Goal: Task Accomplishment & Management: Complete application form

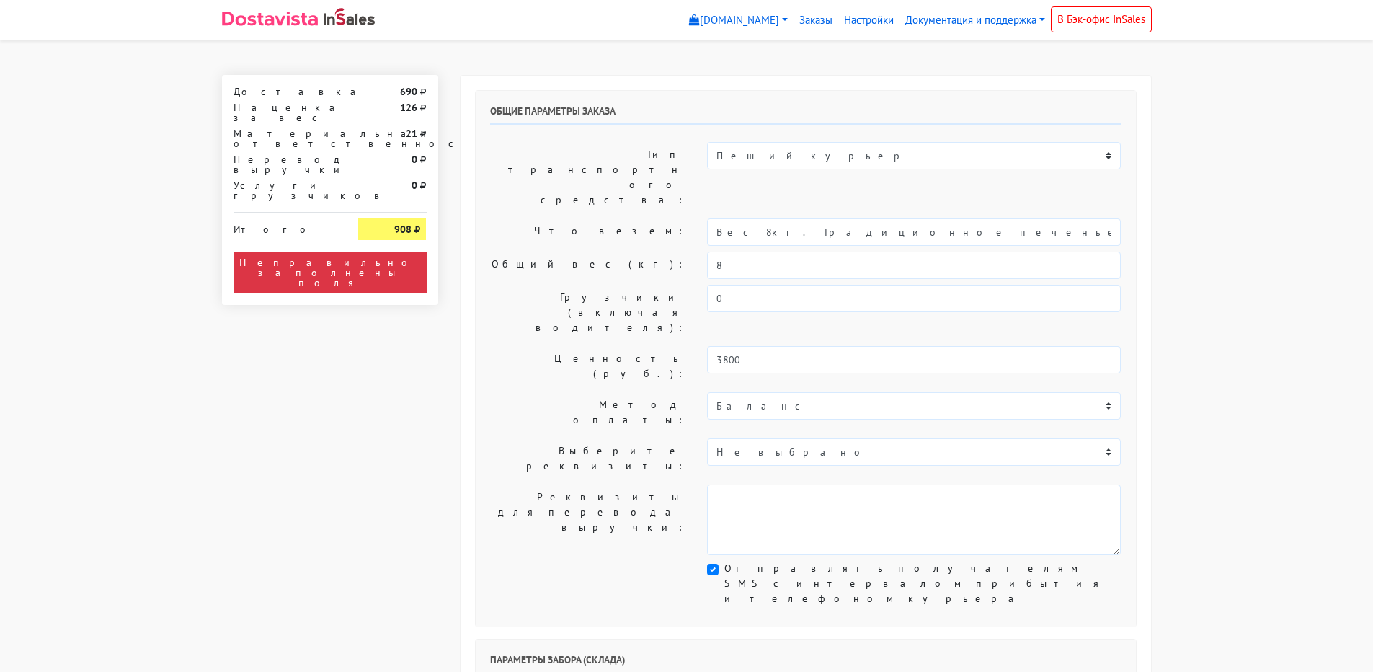
select select "10:00"
click at [679, 252] on div "Общий вес (кг): 8" at bounding box center [805, 265] width 653 height 27
type input "2"
drag, startPoint x: 753, startPoint y: 190, endPoint x: 659, endPoint y: 185, distance: 94.6
click at [667, 218] on div "Что везем: Вес 8кг. Традиционное печенье с предсказаниями (Текст на заказ)" at bounding box center [805, 231] width 653 height 27
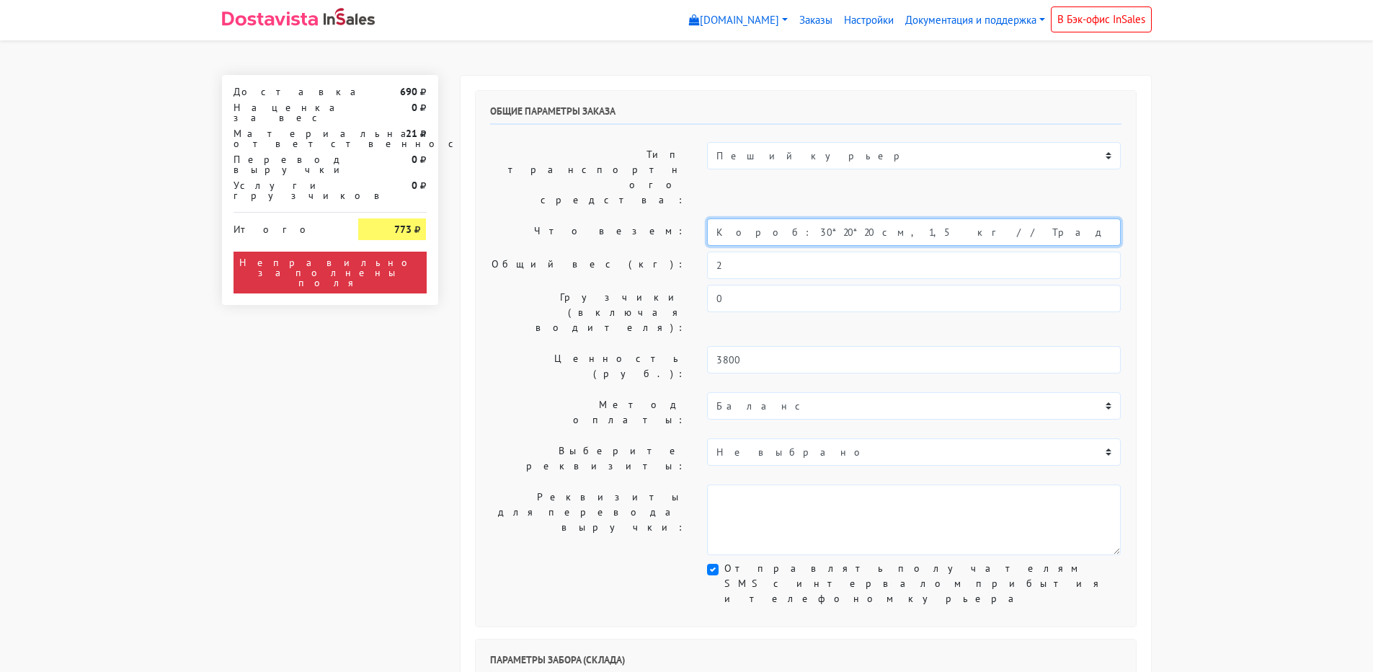
type input "Короб: 30*20*20 см, 1,5 кг // Традиционное печенье с предсказаниями (Текст на з…"
click at [573, 346] on label "Ценность (руб.):" at bounding box center [588, 366] width 218 height 40
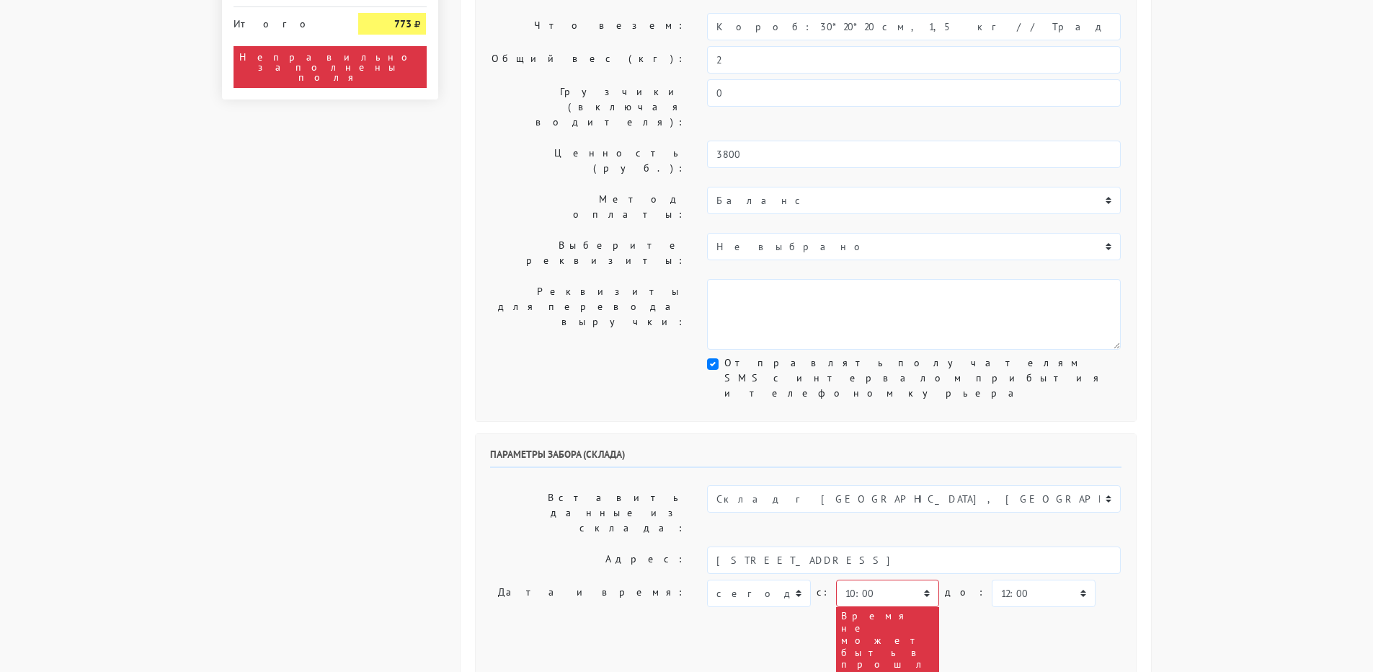
scroll to position [288, 0]
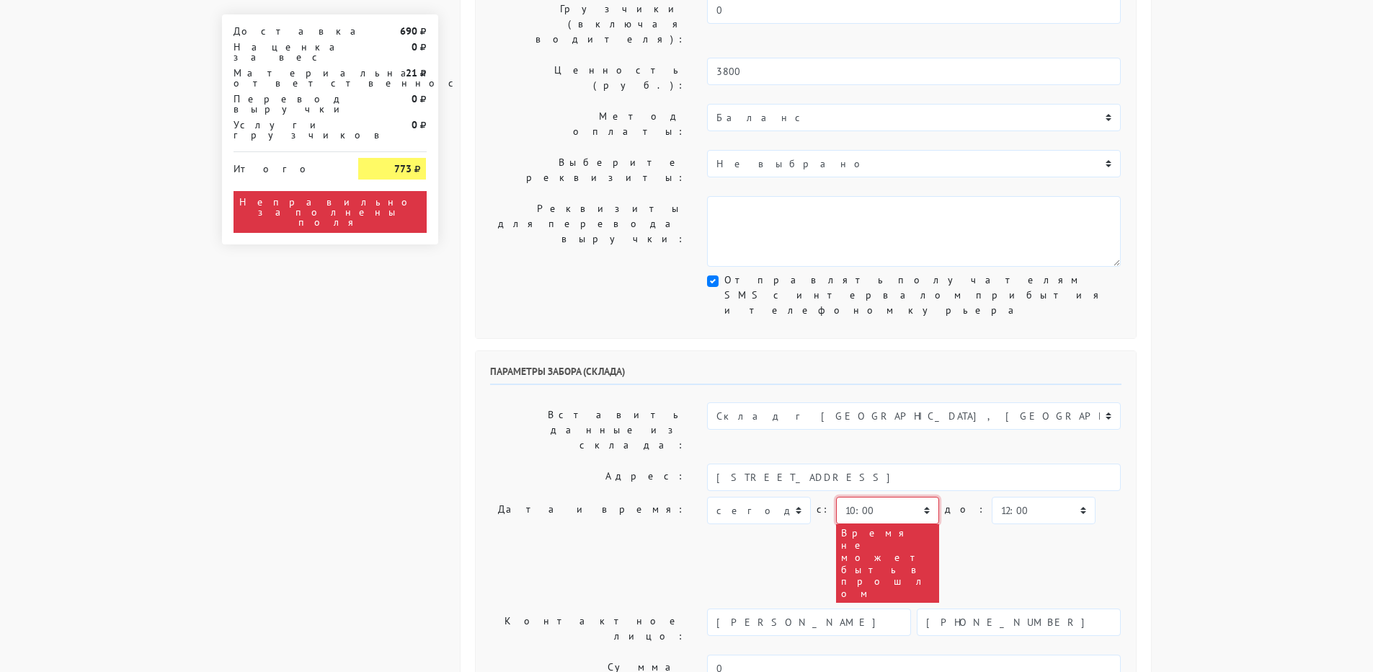
click at [854, 497] on select "00:00 00:30 01:00 01:30 02:00 02:30 03:00 03:30 04:00 04:30 05:00 05:30 06:00 0…" at bounding box center [887, 510] width 103 height 27
select select "11:00"
click at [836, 497] on select "00:00 00:30 01:00 01:30 02:00 02:30 03:00 03:30 04:00 04:30 05:00 05:30 06:00 0…" at bounding box center [887, 510] width 103 height 27
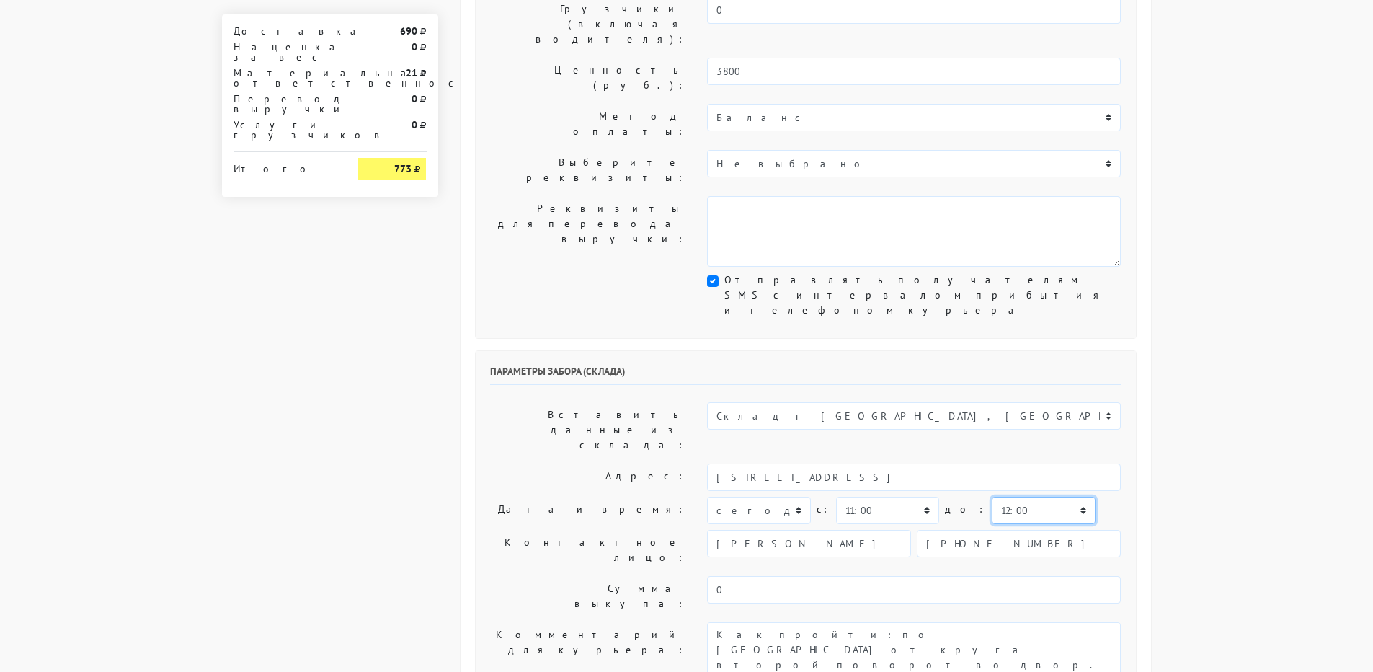
click at [992, 497] on select "00:00 00:30 01:00 01:30 02:00 02:30 03:00 03:30 04:00 04:30 05:00 05:30 06:00 0…" at bounding box center [1043, 510] width 103 height 27
select select "13:00"
click at [992, 497] on select "00:00 00:30 01:00 01:30 02:00 02:30 03:00 03:30 04:00 04:30 05:00 05:30 06:00 0…" at bounding box center [1043, 510] width 103 height 27
click at [709, 622] on textarea "Как пройти: по [GEOGRAPHIC_DATA] от круга второй поворот во двор. Серые ворота …" at bounding box center [914, 657] width 414 height 71
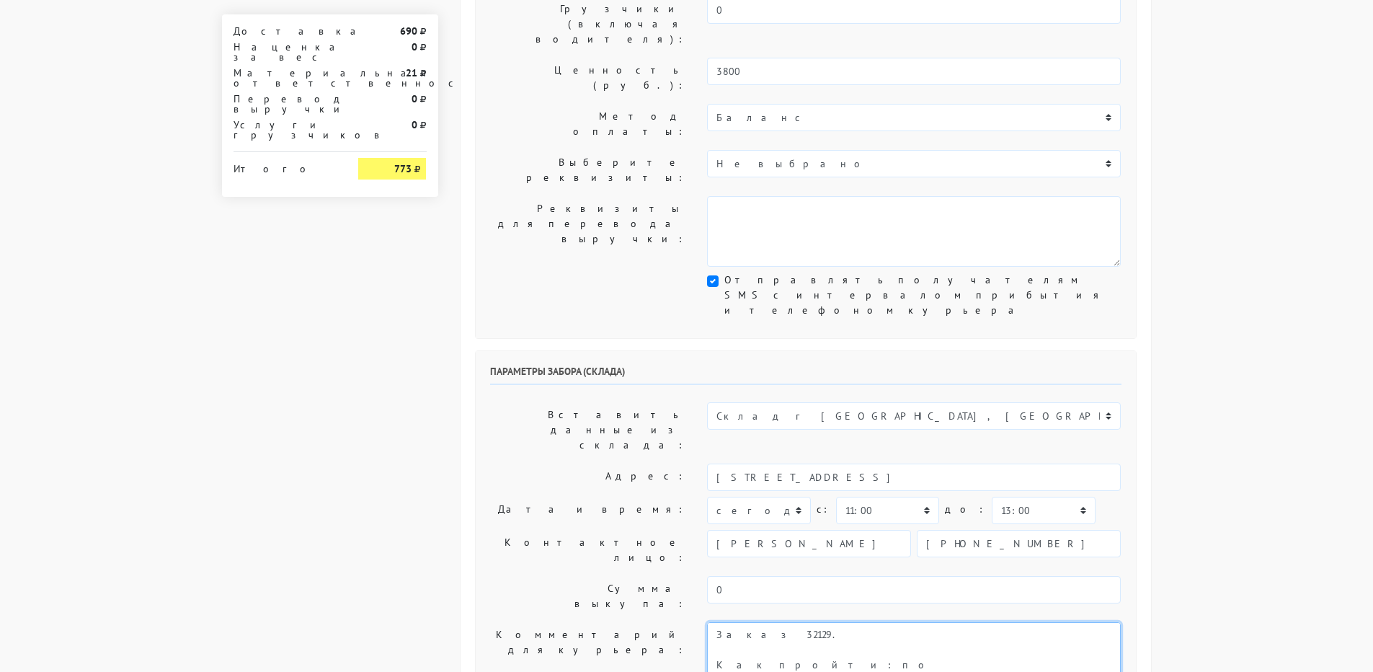
type textarea "Заказ 32129. Как пройти: по [GEOGRAPHIC_DATA] от круга второй поворот во двор. …"
click at [629, 622] on label "Комментарий для курьера:" at bounding box center [588, 657] width 218 height 71
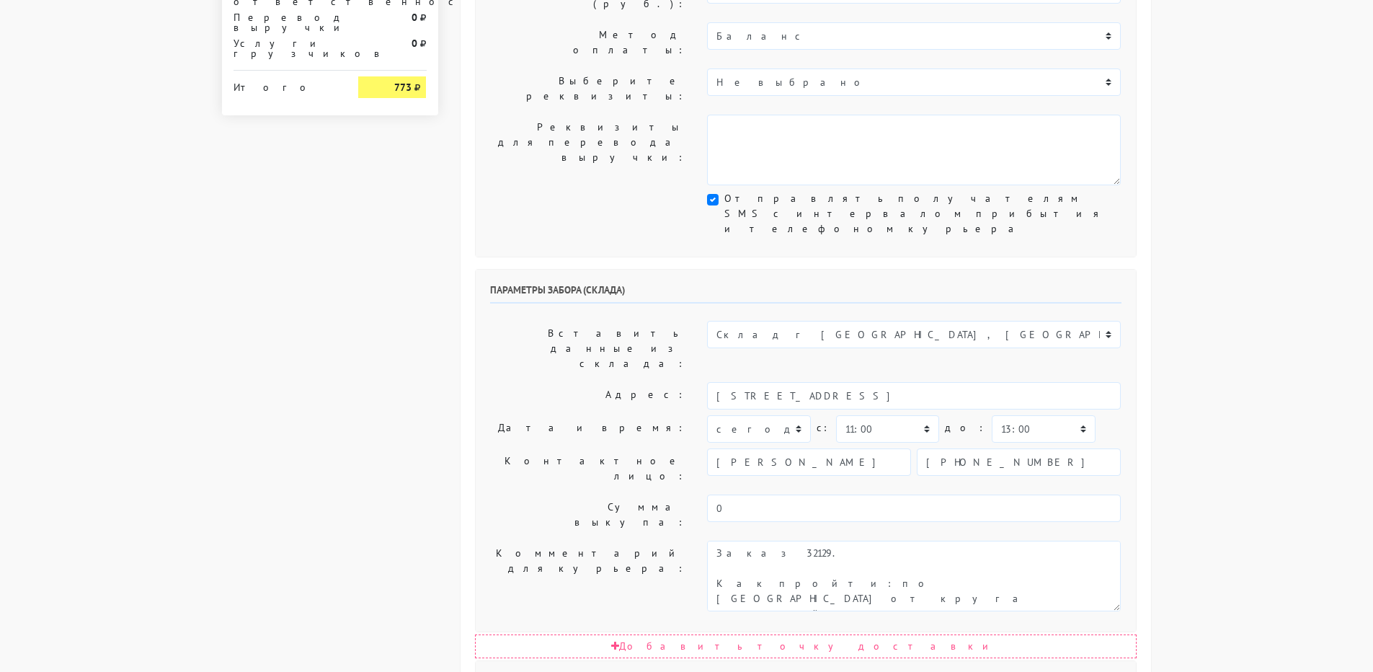
scroll to position [577, 0]
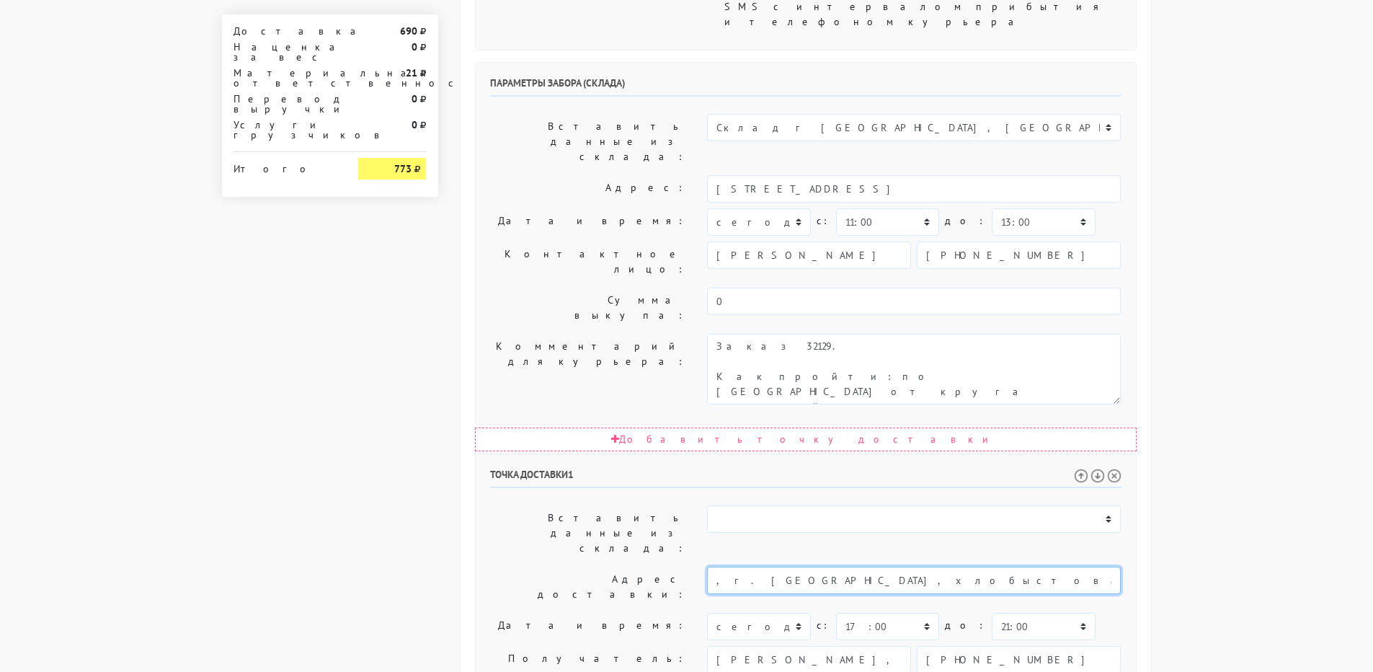
click at [923, 567] on input ", г. [GEOGRAPHIC_DATA], хлобыстова д16 корп. 2 оф. 134 / [PHONE_NUMBER] телефон…" at bounding box center [914, 580] width 414 height 27
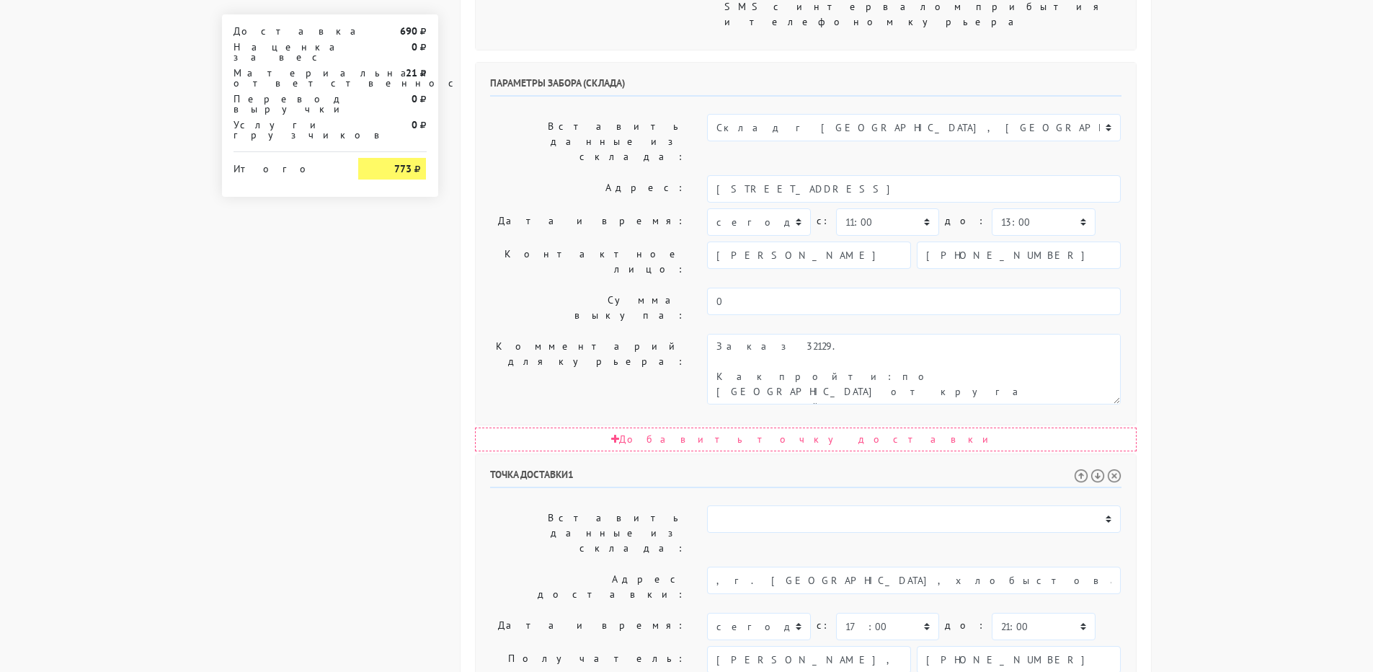
drag, startPoint x: 1039, startPoint y: 459, endPoint x: 1071, endPoint y: 611, distance: 155.5
click at [929, 567] on input ", г. [GEOGRAPHIC_DATA], хлобыстова д16 корп. 2 оф. 134 / [PHONE_NUMBER] телефон…" at bounding box center [914, 580] width 414 height 27
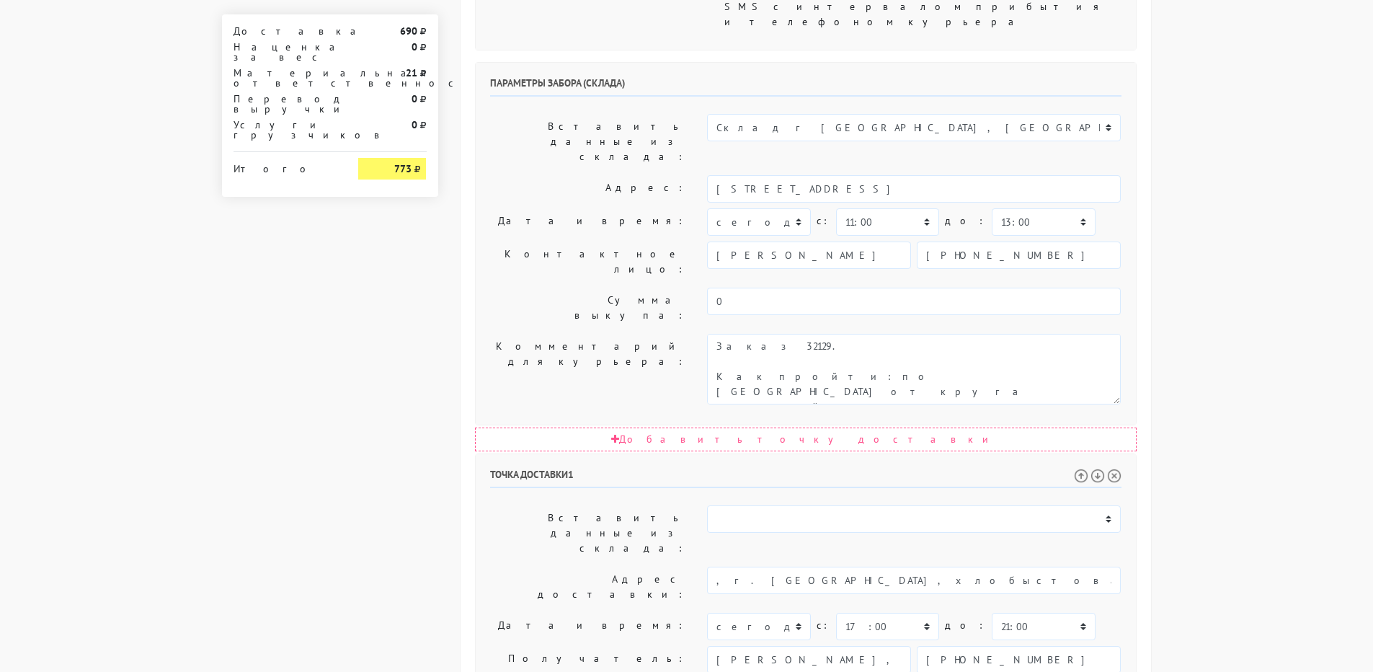
paste textarea ", г. [GEOGRAPHIC_DATA], хлобыстова д16 корп. 2 оф. 134 / [PHONE_NUMBER] телефон…"
type textarea "Прошу позвонить получателю перед выездом. Доставка после 17:00! , г. [GEOGRAPHI…"
drag, startPoint x: 905, startPoint y: 358, endPoint x: 1117, endPoint y: 362, distance: 211.3
click at [1117, 567] on input ", г. [GEOGRAPHIC_DATA], хлобыстова д16 корп. 2 оф. 134 / [PHONE_NUMBER] телефон…" at bounding box center [914, 580] width 414 height 27
drag, startPoint x: 874, startPoint y: 359, endPoint x: 968, endPoint y: 360, distance: 93.7
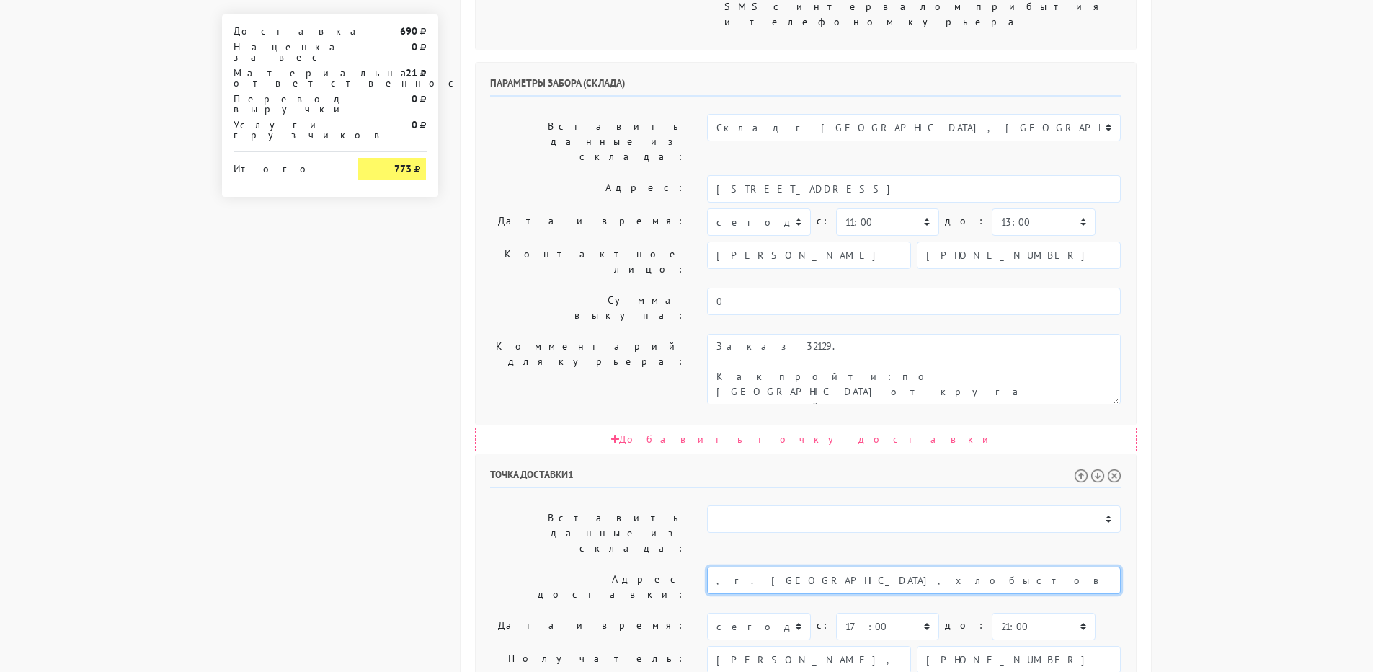
click at [968, 567] on input ", г. [GEOGRAPHIC_DATA], хлобыстова д16 корп. 2 оф. 134" at bounding box center [914, 580] width 414 height 27
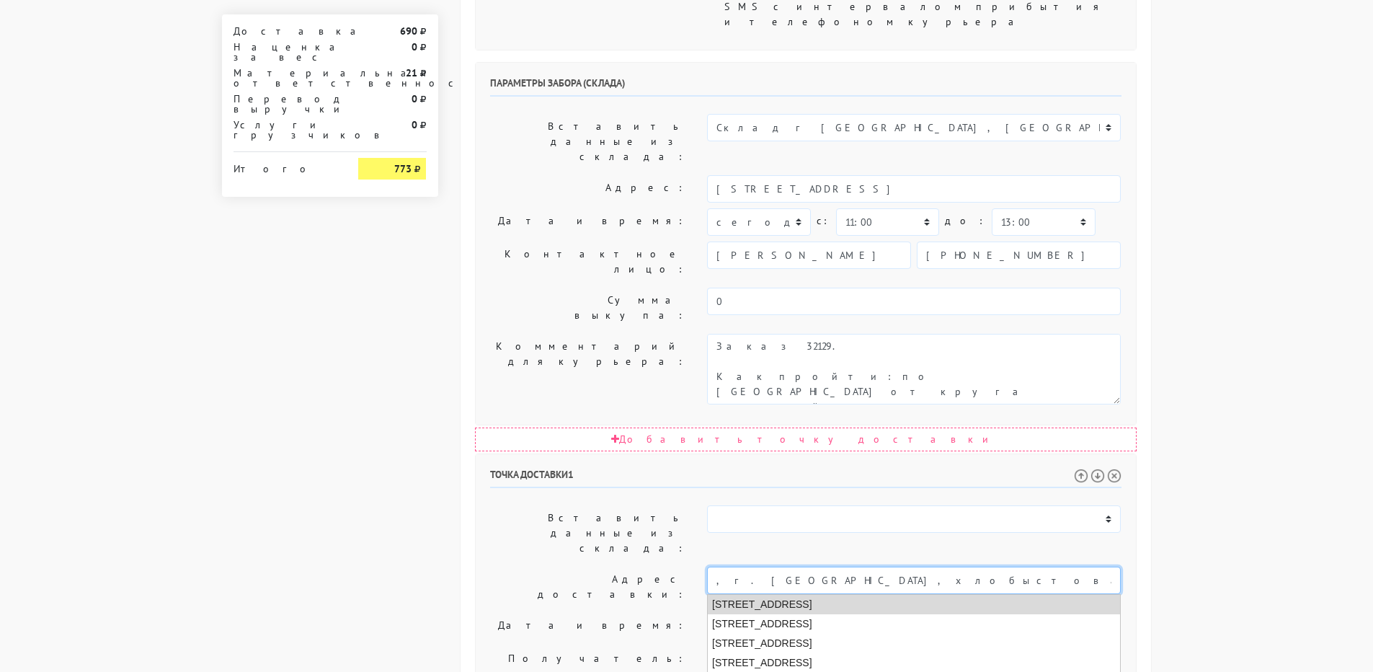
click at [853, 595] on li "[STREET_ADDRESS]" at bounding box center [914, 604] width 412 height 19
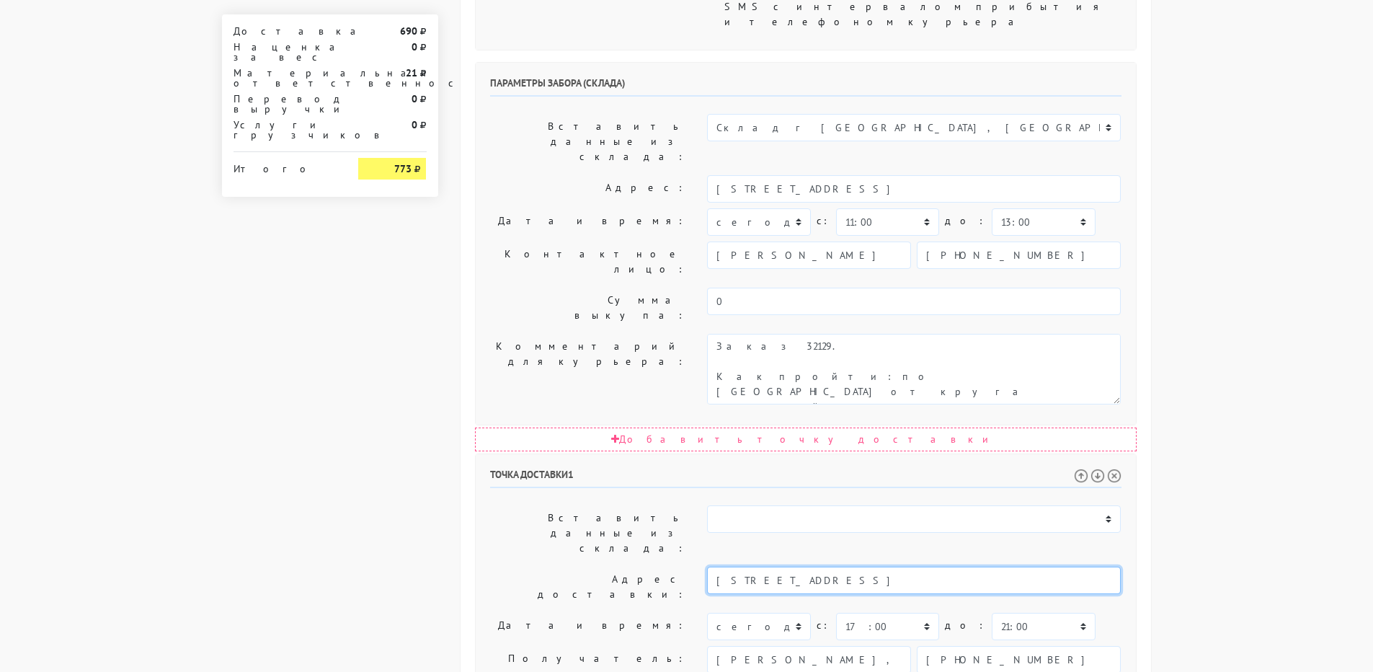
type input "[STREET_ADDRESS]"
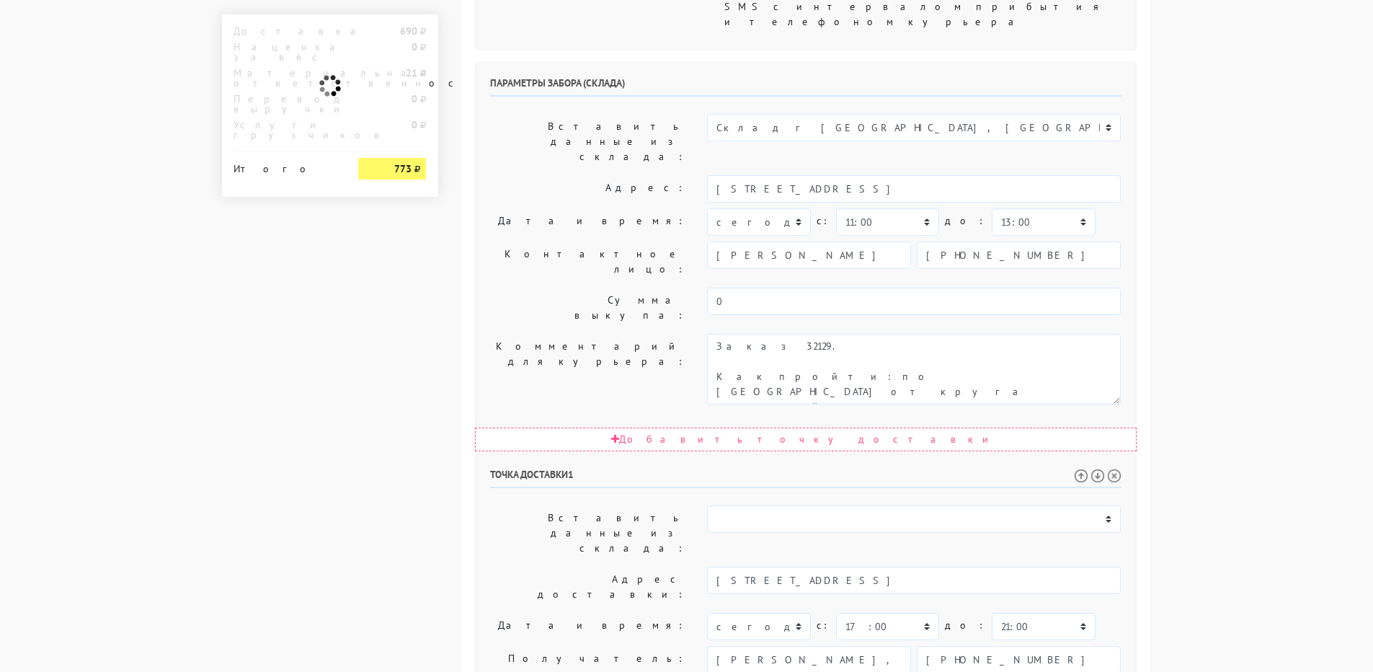
click at [967, 646] on input "[PHONE_NUMBER]" at bounding box center [1019, 659] width 204 height 27
paste textarea "[PHONE_NUMBER]"
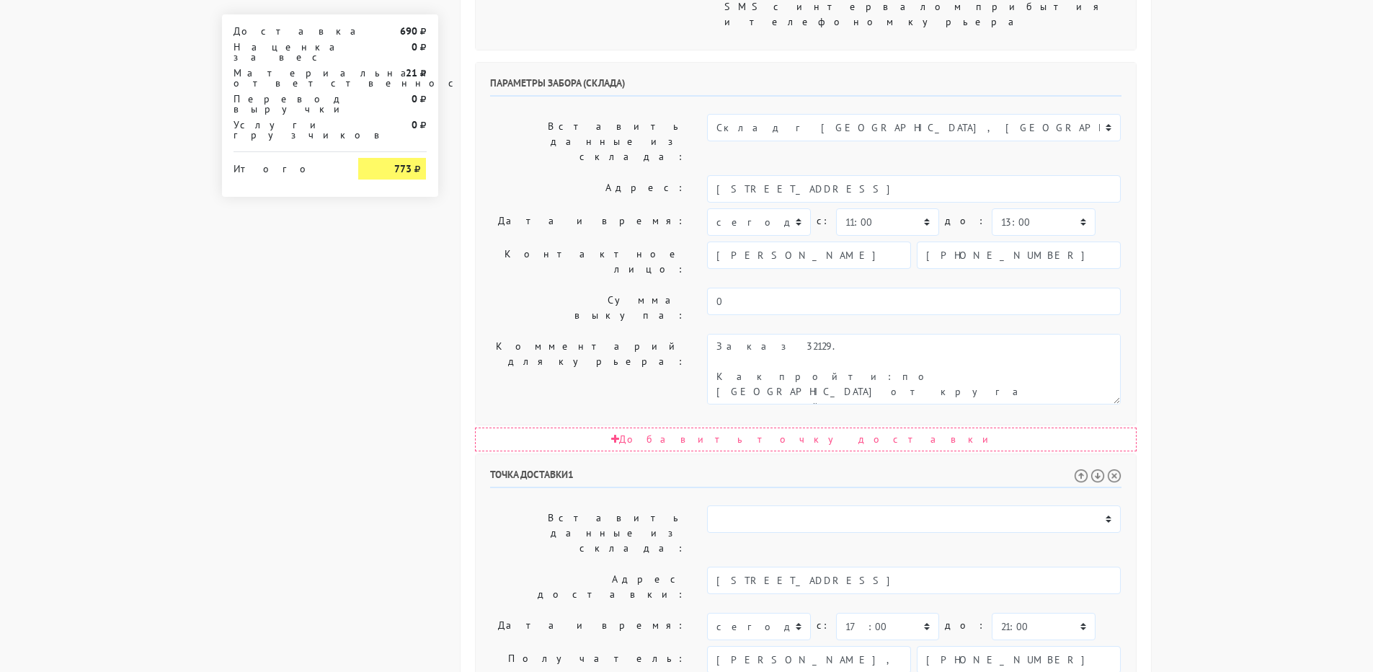
type textarea "Прошу позвонить получателю перед выездом. Доставка после 17:00! , г. [GEOGRAPHI…"
drag, startPoint x: 887, startPoint y: 426, endPoint x: 611, endPoint y: 422, distance: 276.1
click at [611, 646] on div "Получатель: [PERSON_NAME], ООО «Спинон» [PHONE_NUMBER]" at bounding box center [805, 659] width 653 height 27
drag, startPoint x: 927, startPoint y: 475, endPoint x: 880, endPoint y: 476, distance: 46.9
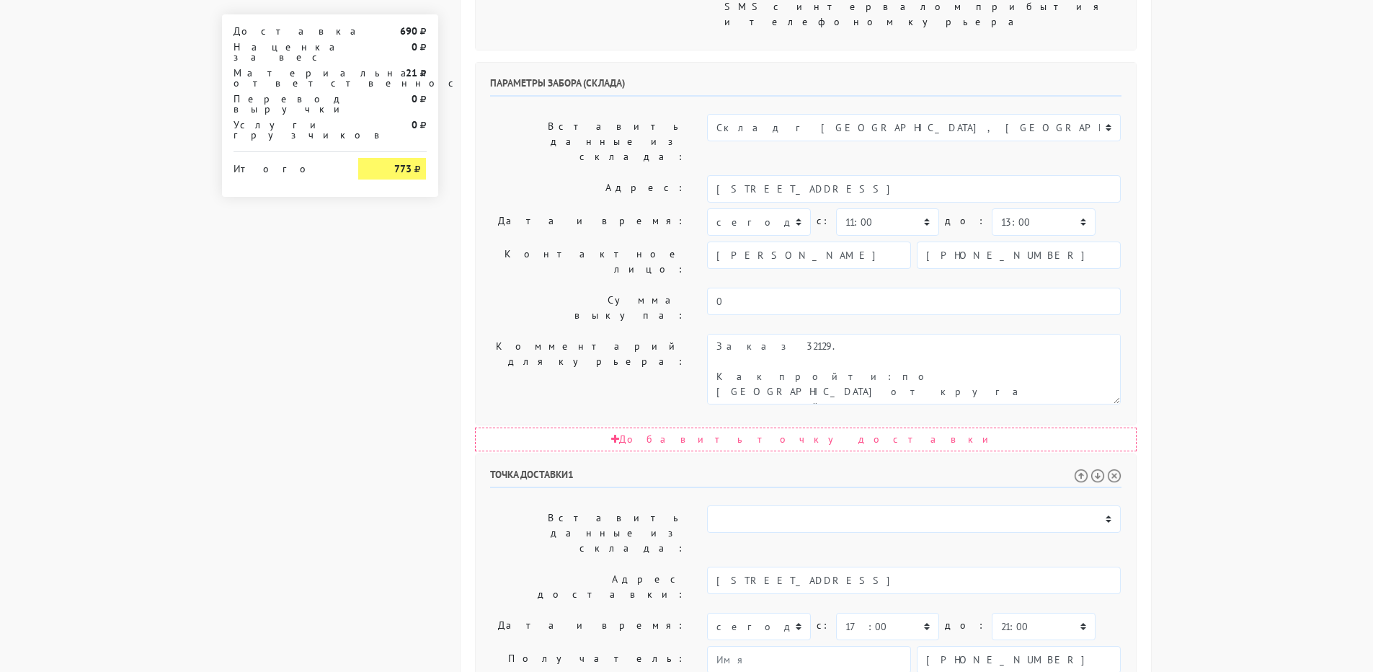
drag, startPoint x: 937, startPoint y: 425, endPoint x: 1034, endPoint y: 433, distance: 97.6
click at [1034, 646] on input "[PHONE_NUMBER]" at bounding box center [1019, 659] width 204 height 27
paste input "52 105 9019"
type input "[PHONE_NUMBER]"
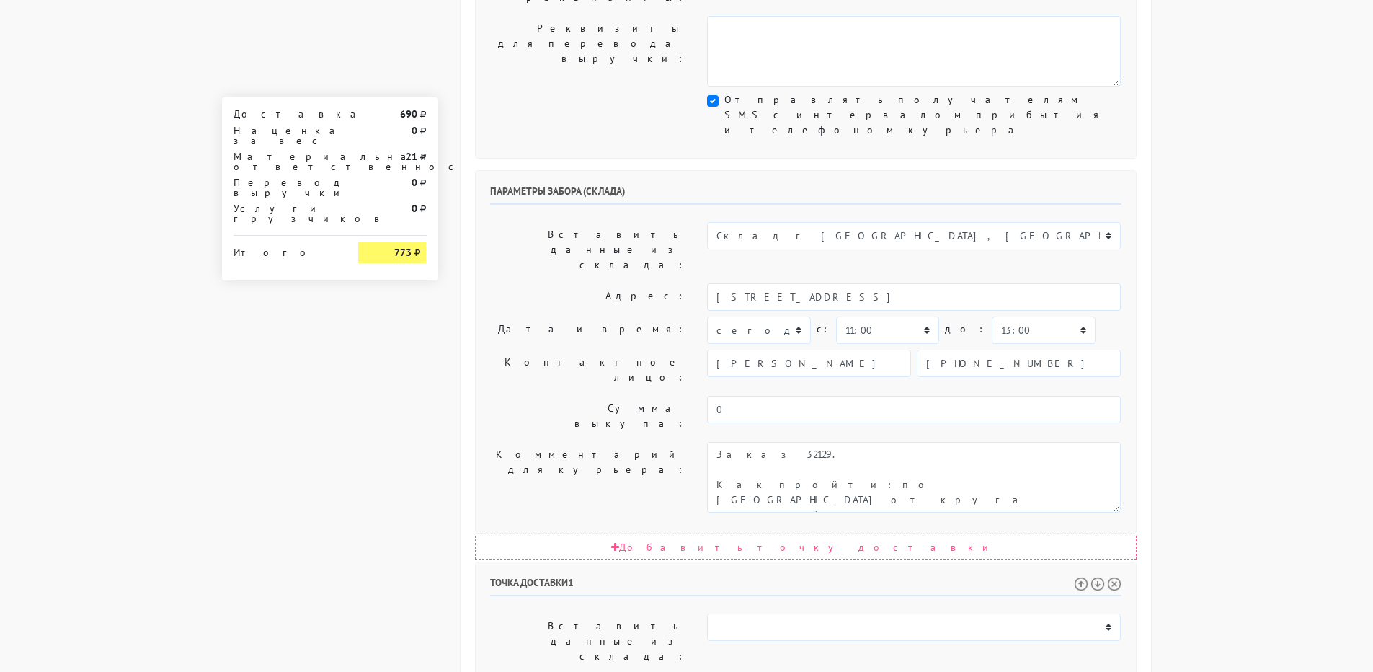
scroll to position [433, 0]
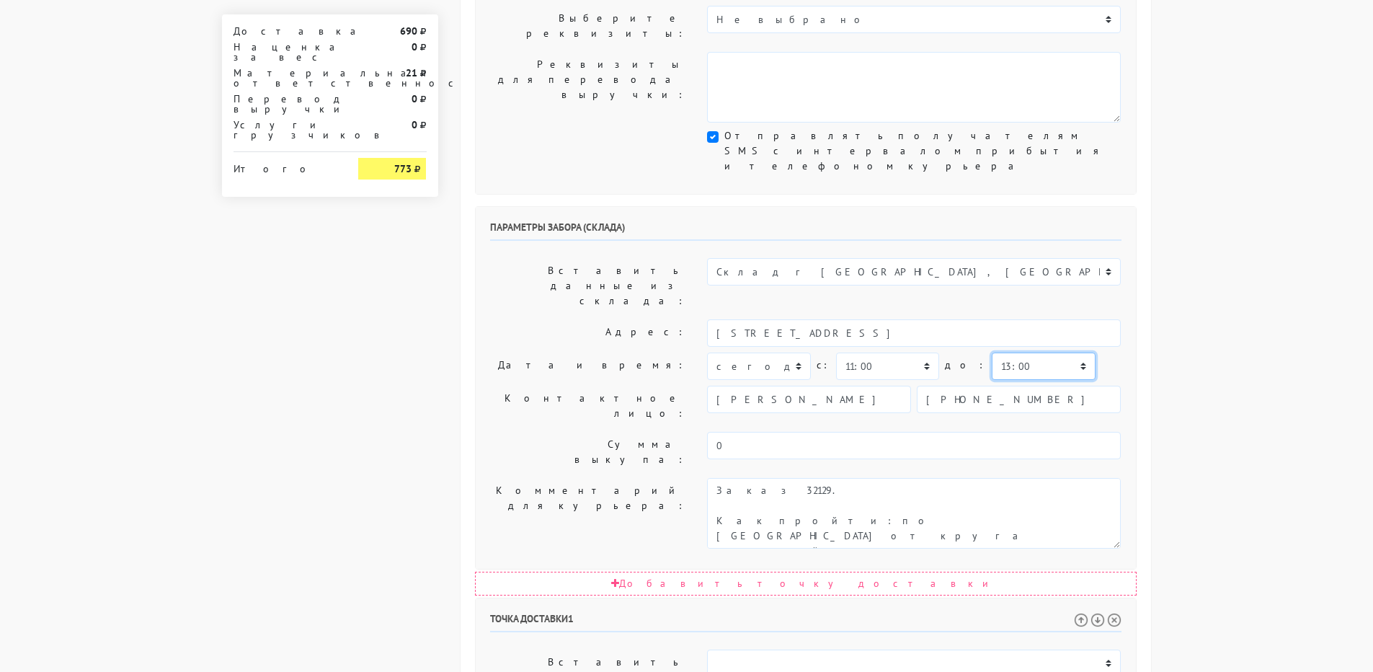
click at [993, 353] on select "00:00 00:30 01:00 01:30 02:00 02:30 03:00 03:30 04:00 04:30 05:00 05:30 06:00 0…" at bounding box center [1043, 366] width 103 height 27
click at [992, 353] on select "00:00 00:30 01:00 01:30 02:00 02:30 03:00 03:30 04:00 04:30 05:00 05:30 06:00 0…" at bounding box center [1043, 366] width 103 height 27
select select "16:00"
click at [992, 353] on select "00:00 00:30 01:00 01:30 02:00 02:30 03:00 03:30 04:00 04:30 05:00 05:30 06:00 0…" at bounding box center [1043, 366] width 103 height 27
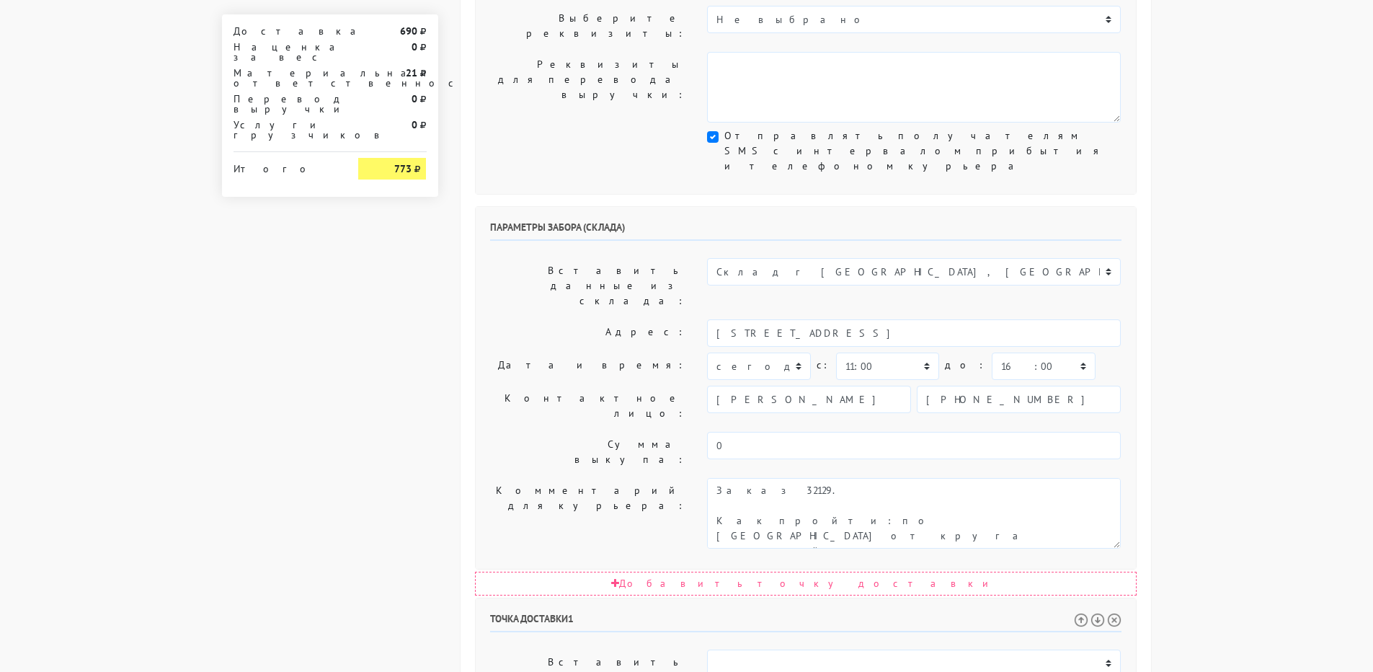
click at [513, 432] on label "Сумма выкупа:" at bounding box center [588, 452] width 218 height 40
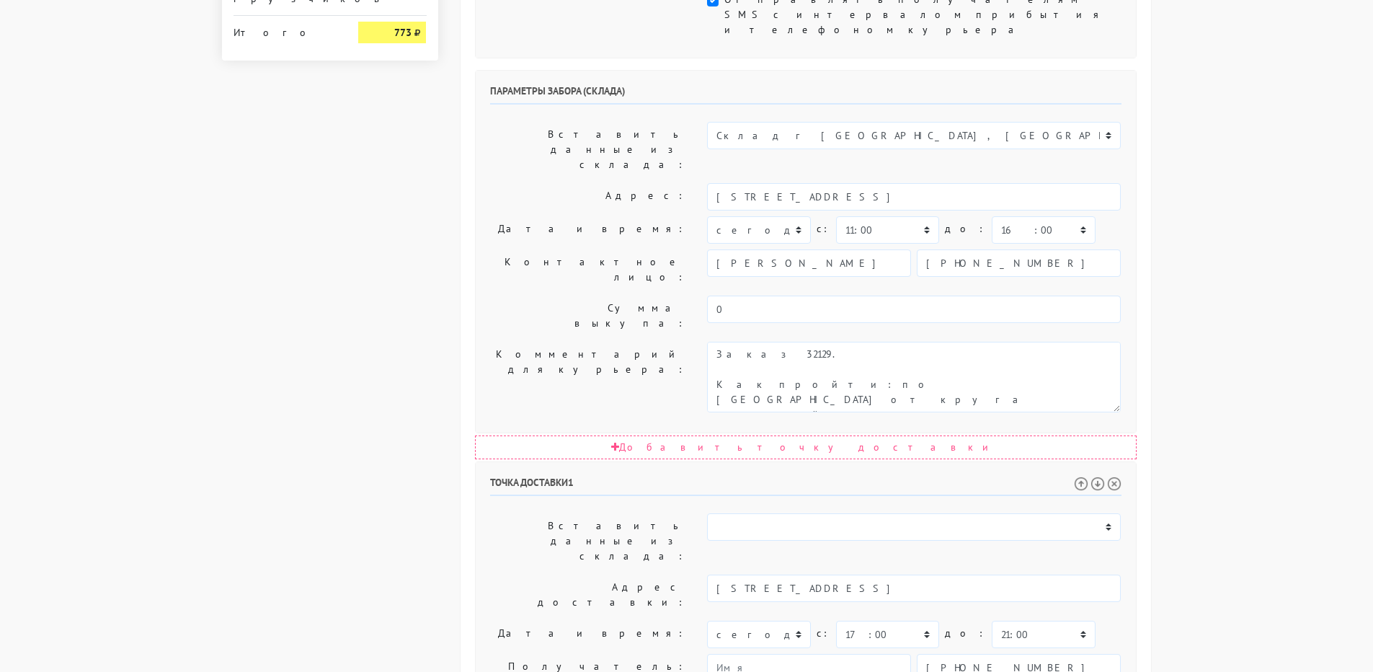
scroll to position [658, 0]
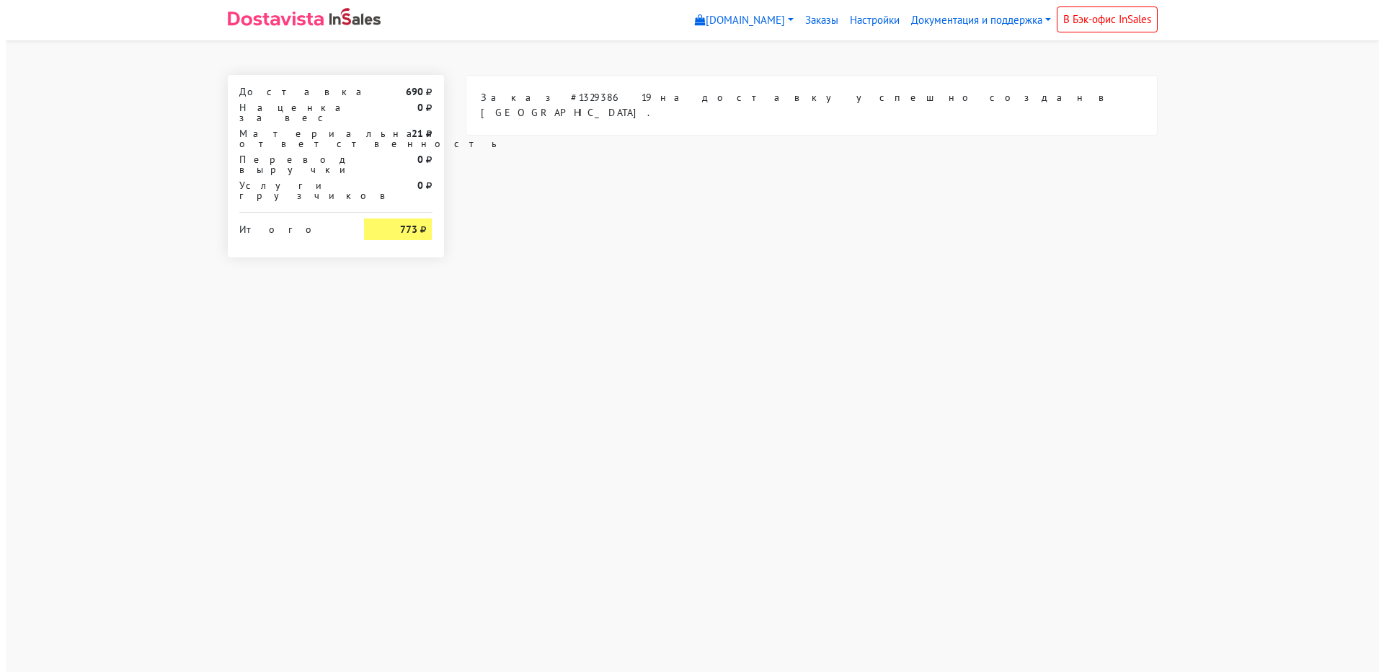
scroll to position [0, 0]
